Goal: Task Accomplishment & Management: Complete application form

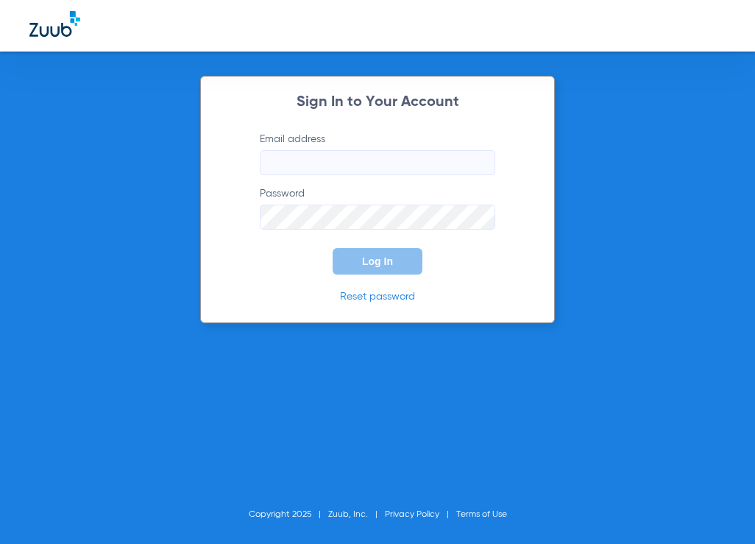
click at [310, 170] on input "Email address" at bounding box center [377, 162] width 235 height 25
type input "[EMAIL_ADDRESS][DOMAIN_NAME]"
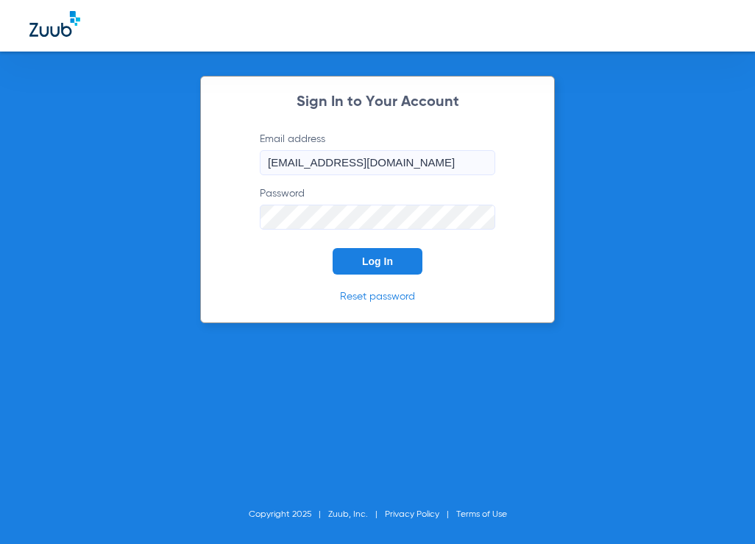
click at [384, 257] on span "Log In" at bounding box center [377, 261] width 31 height 12
click at [369, 263] on span "Log In" at bounding box center [377, 261] width 31 height 12
click at [0, 235] on html "Sign In to Your Account Email address [EMAIL_ADDRESS][DOMAIN_NAME] Password Log…" at bounding box center [377, 272] width 755 height 544
click at [369, 259] on span "Log In" at bounding box center [377, 261] width 31 height 12
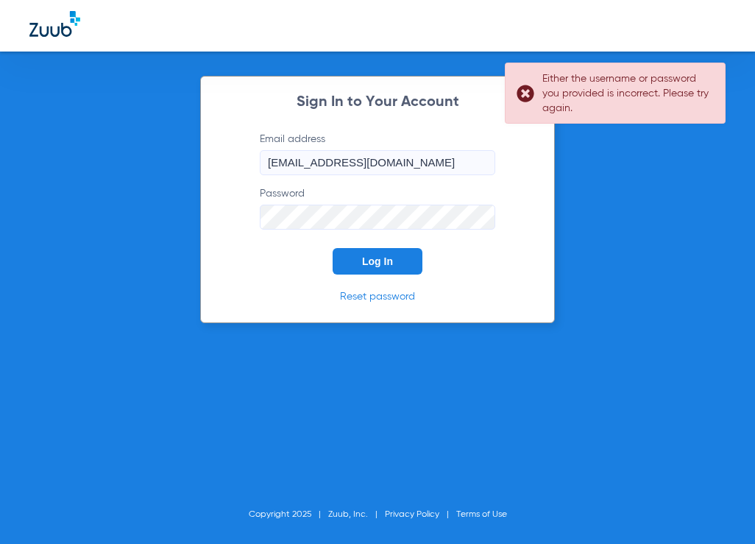
click at [163, 200] on div "Sign In to Your Account Email address [EMAIL_ADDRESS][DOMAIN_NAME] Password Log…" at bounding box center [377, 272] width 755 height 544
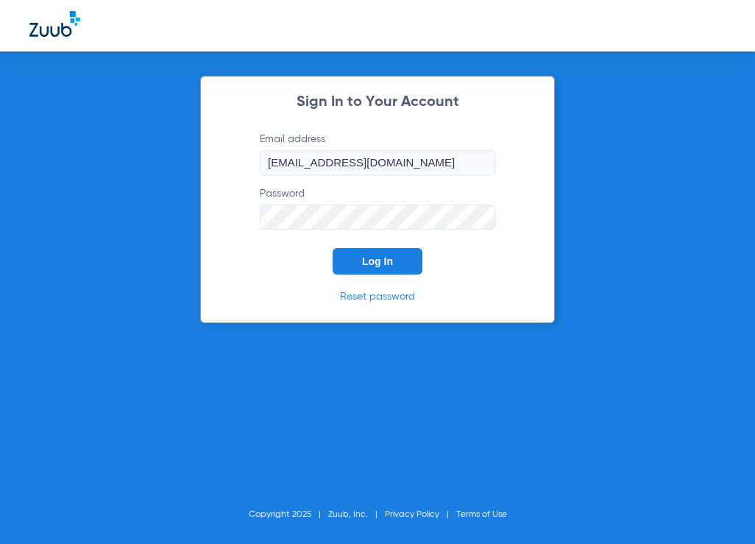
click at [380, 262] on span "Log In" at bounding box center [377, 261] width 31 height 12
